Goal: Transaction & Acquisition: Purchase product/service

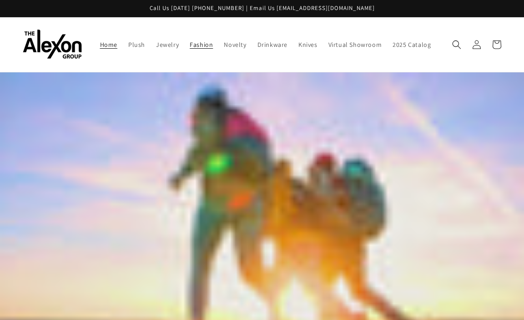
click at [190, 40] on span "Fashion" at bounding box center [201, 44] width 23 height 8
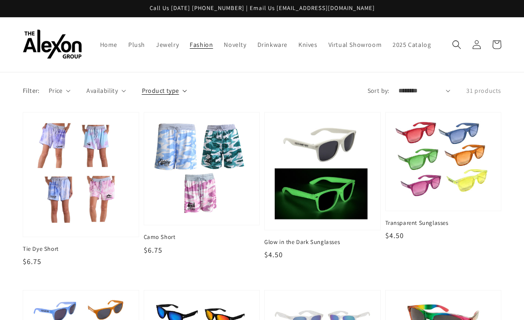
click at [161, 86] on span "Product type" at bounding box center [160, 91] width 37 height 10
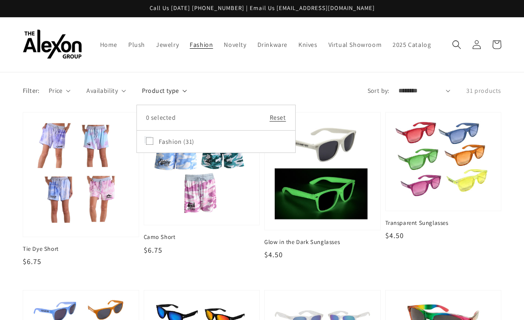
click at [179, 138] on label "Fashion (31)" at bounding box center [216, 141] width 140 height 17
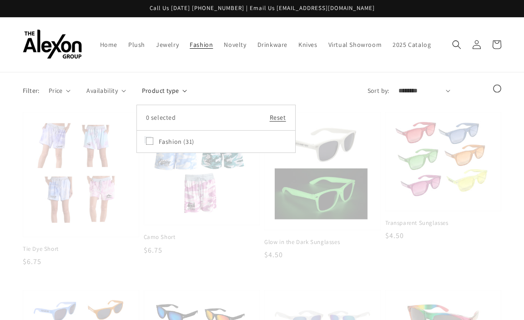
click at [179, 134] on label "Fashion (31)" at bounding box center [216, 141] width 140 height 17
